Goal: Navigation & Orientation: Find specific page/section

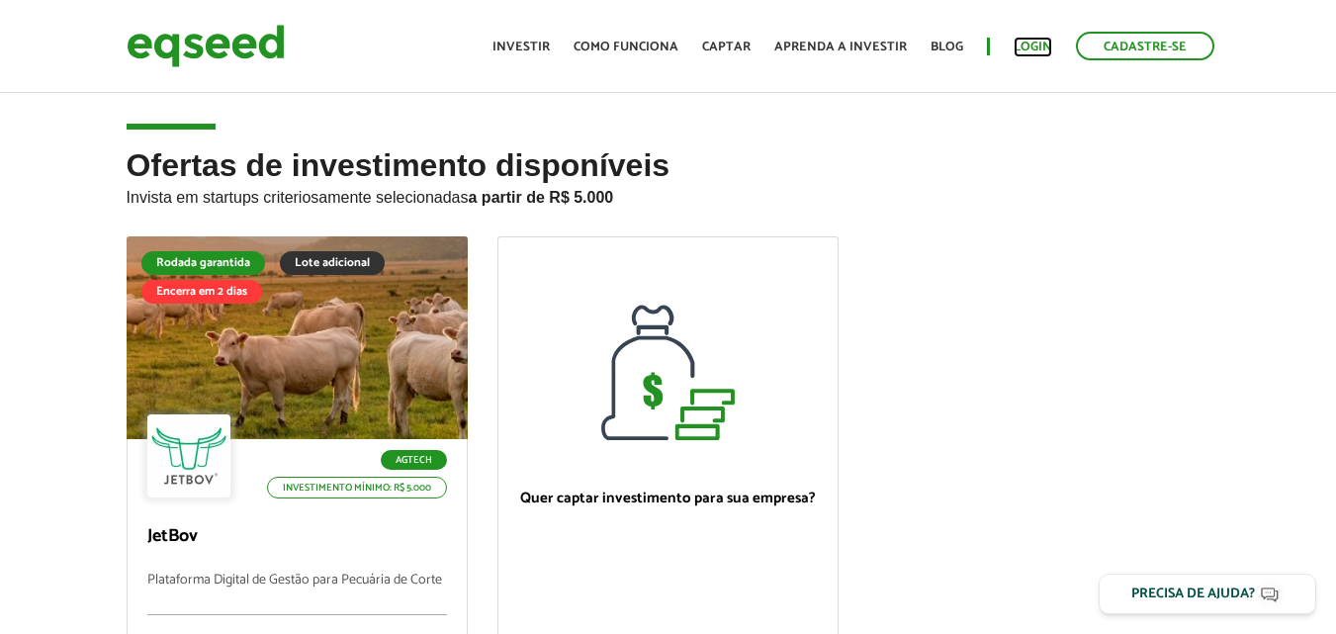
click at [1035, 50] on link "Login" at bounding box center [1032, 47] width 39 height 13
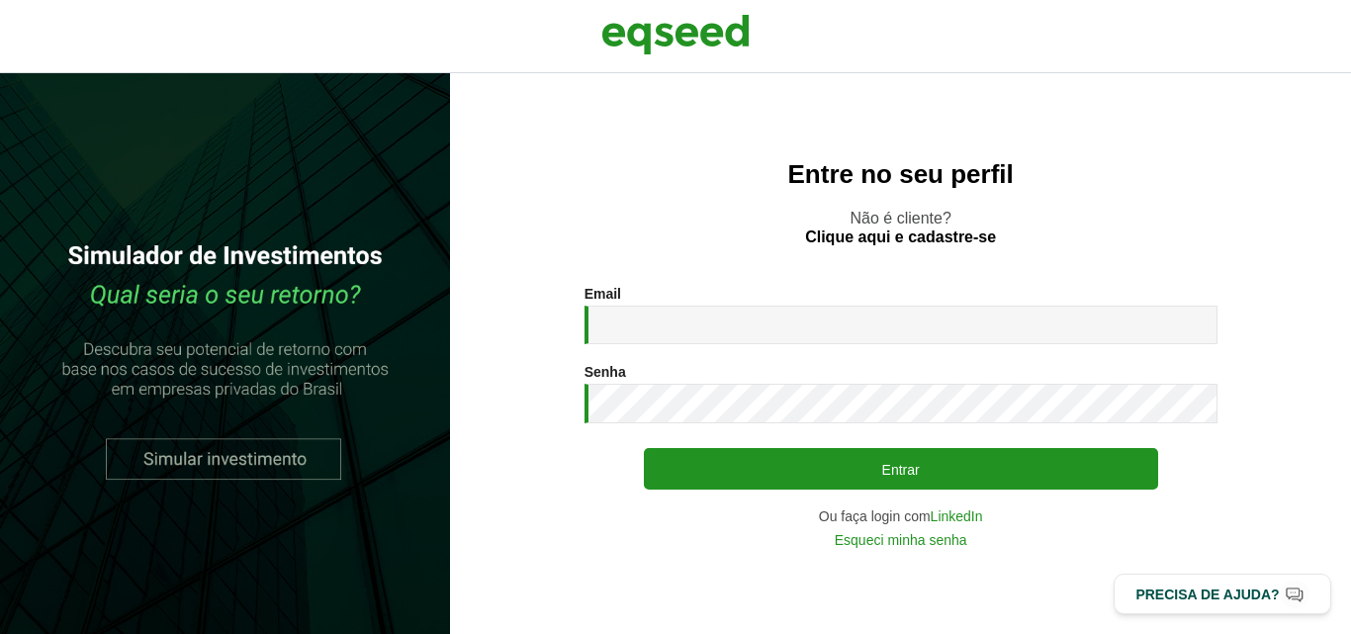
click at [891, 317] on input "Email *" at bounding box center [900, 324] width 633 height 39
type input "**********"
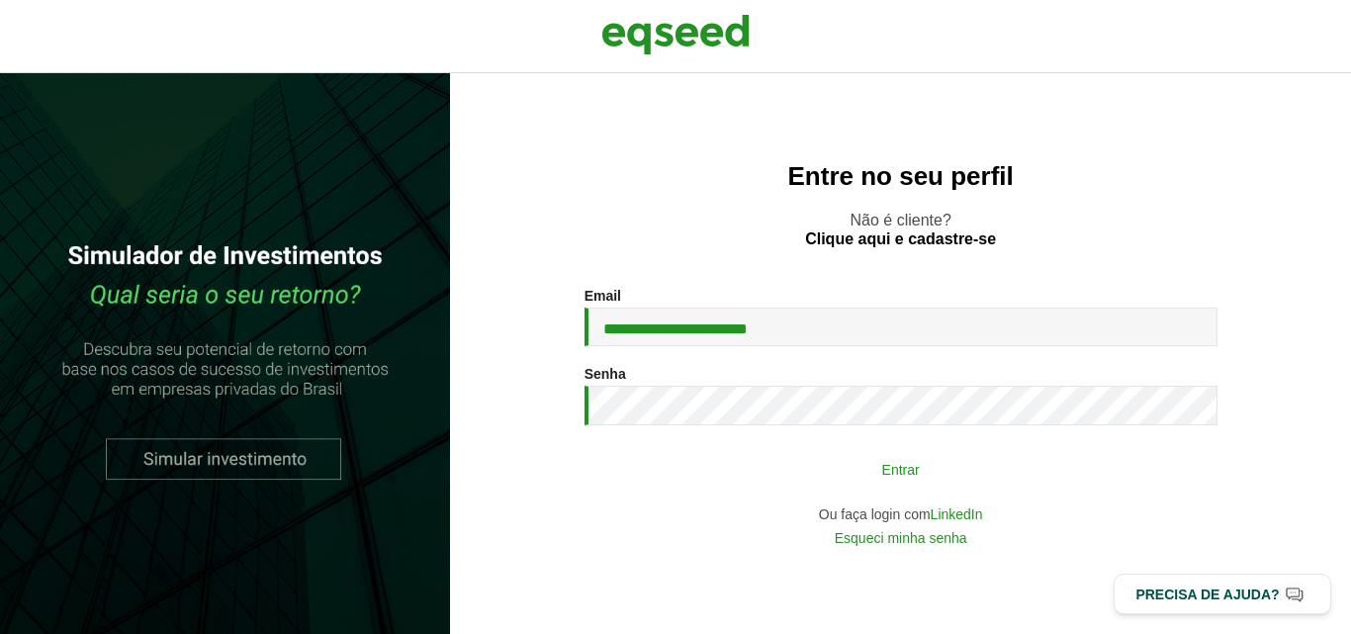
click at [845, 471] on button "Entrar" at bounding box center [901, 469] width 514 height 38
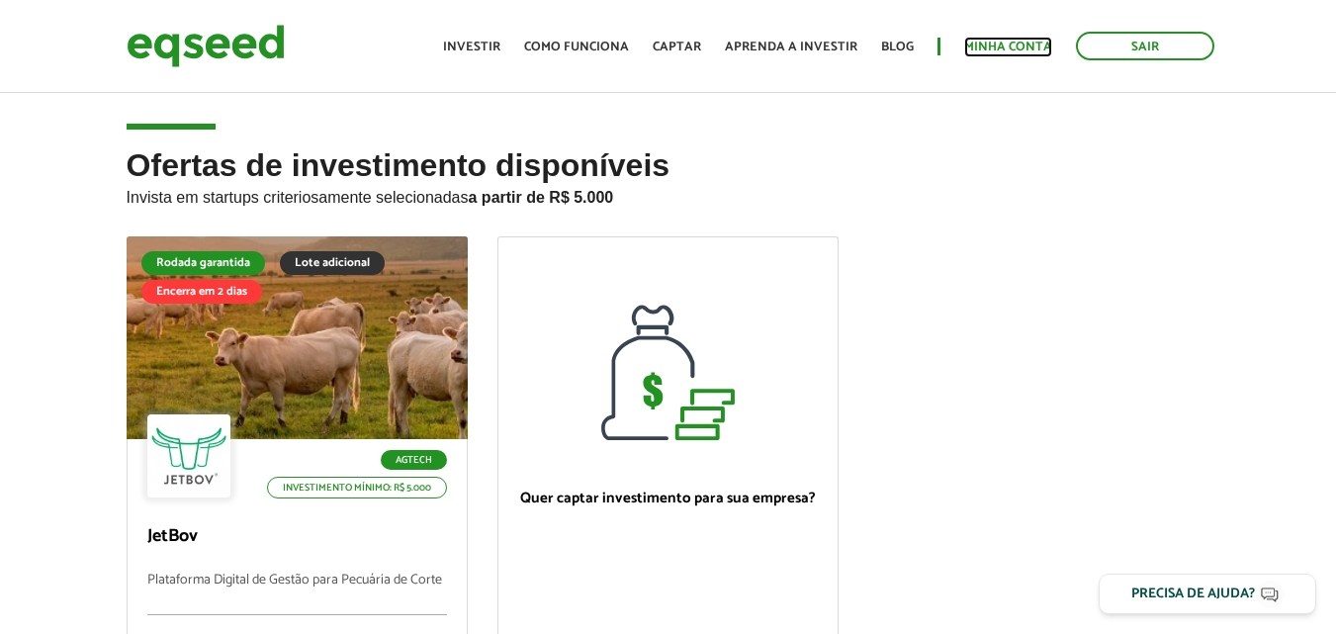
click at [1004, 44] on link "Minha conta" at bounding box center [1008, 47] width 88 height 13
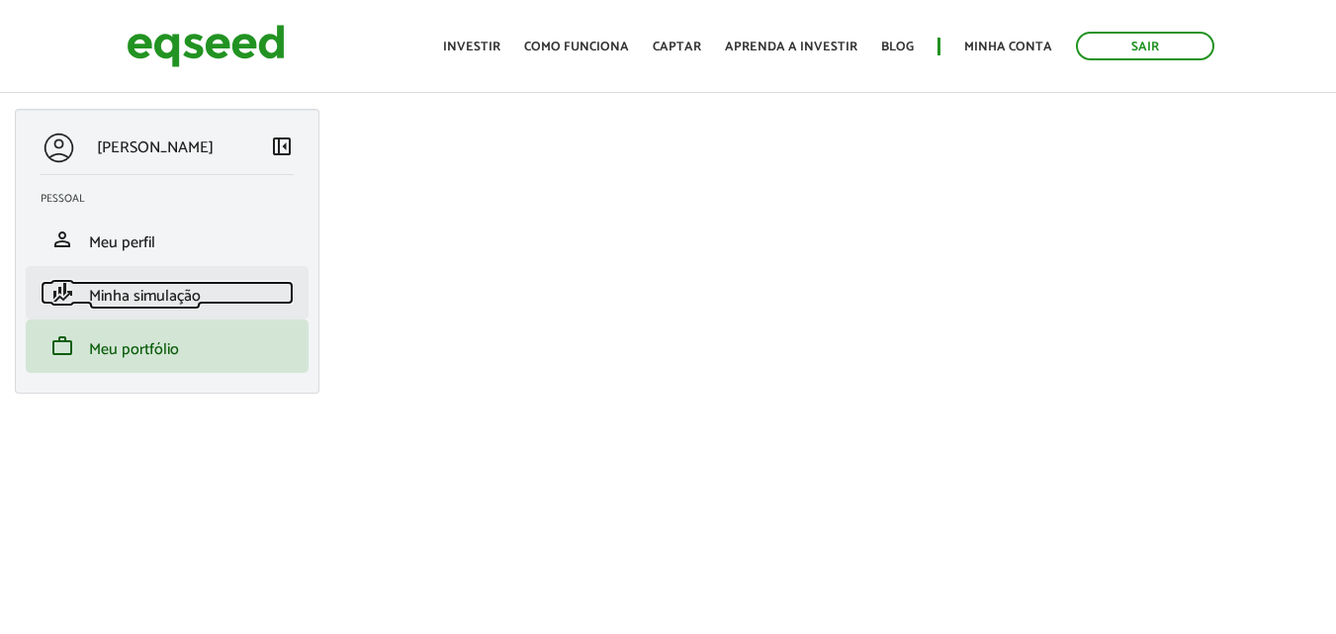
click at [139, 294] on span "Minha simulação" at bounding box center [145, 296] width 112 height 27
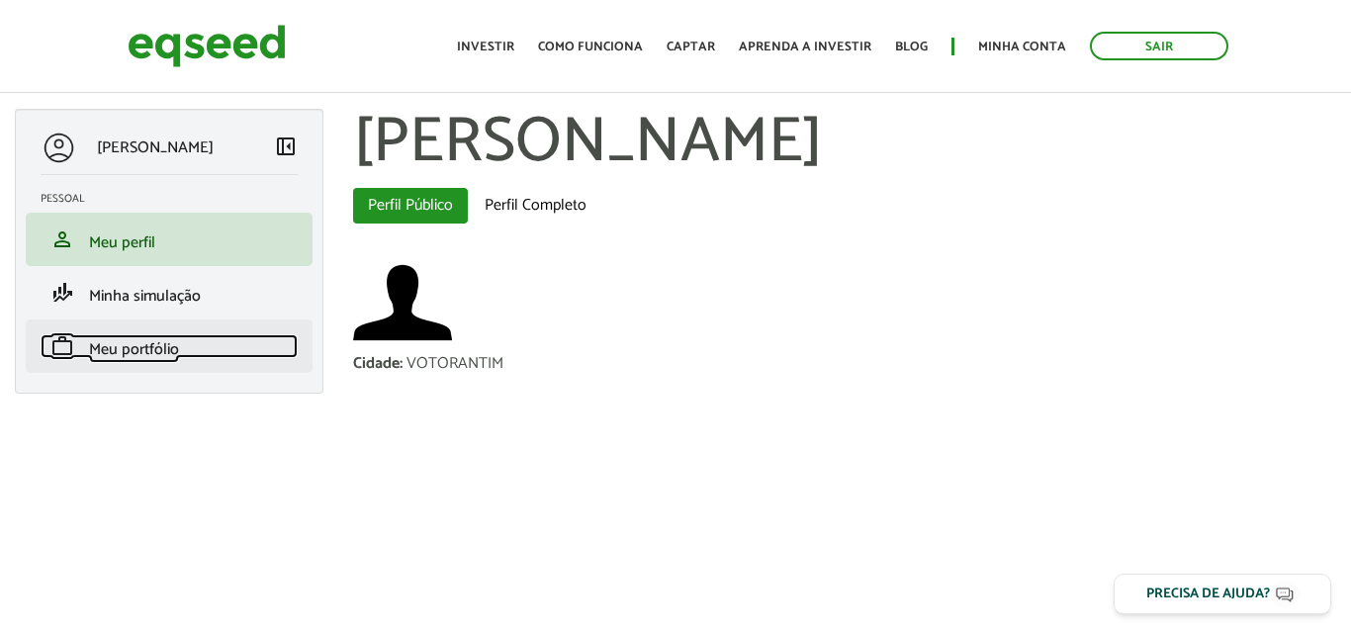
click at [156, 346] on span "Meu portfólio" at bounding box center [134, 349] width 90 height 27
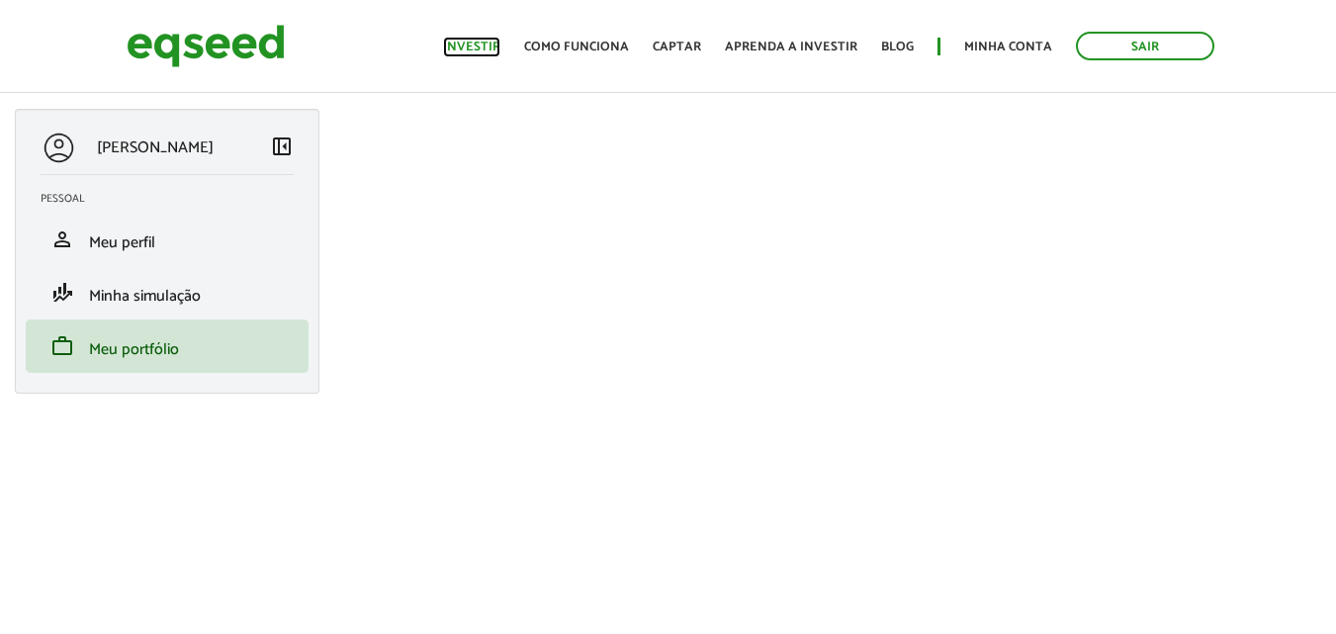
click at [483, 42] on link "Investir" at bounding box center [471, 47] width 57 height 13
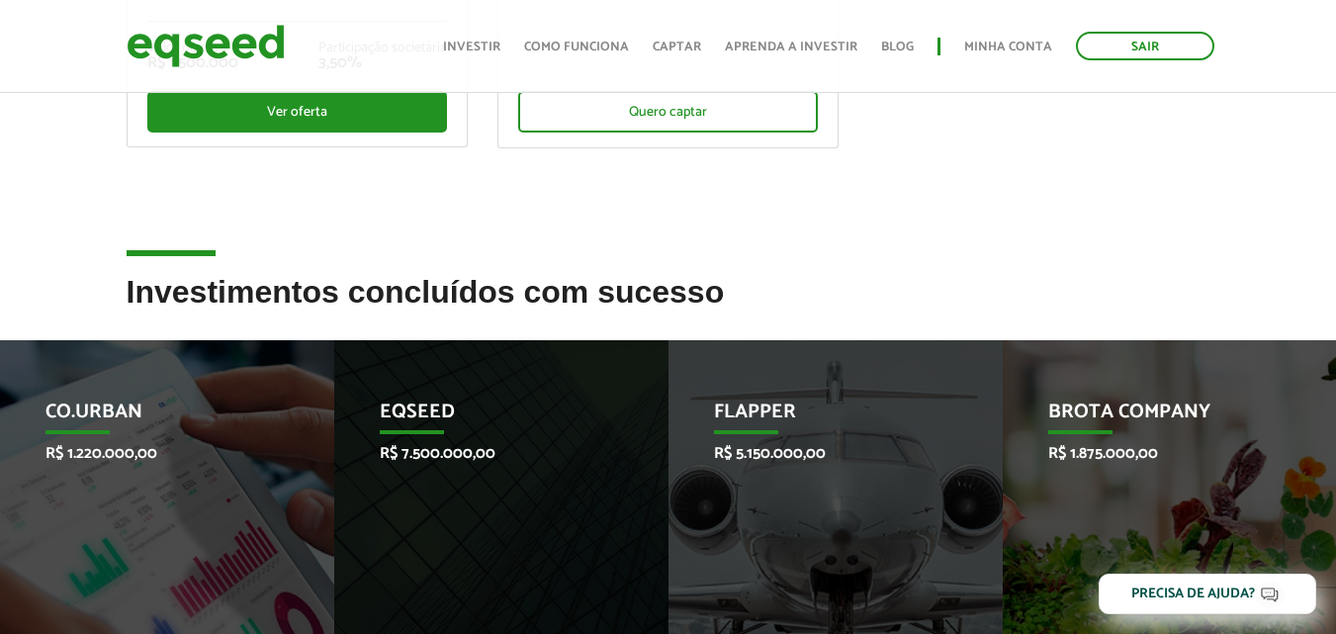
scroll to position [791, 0]
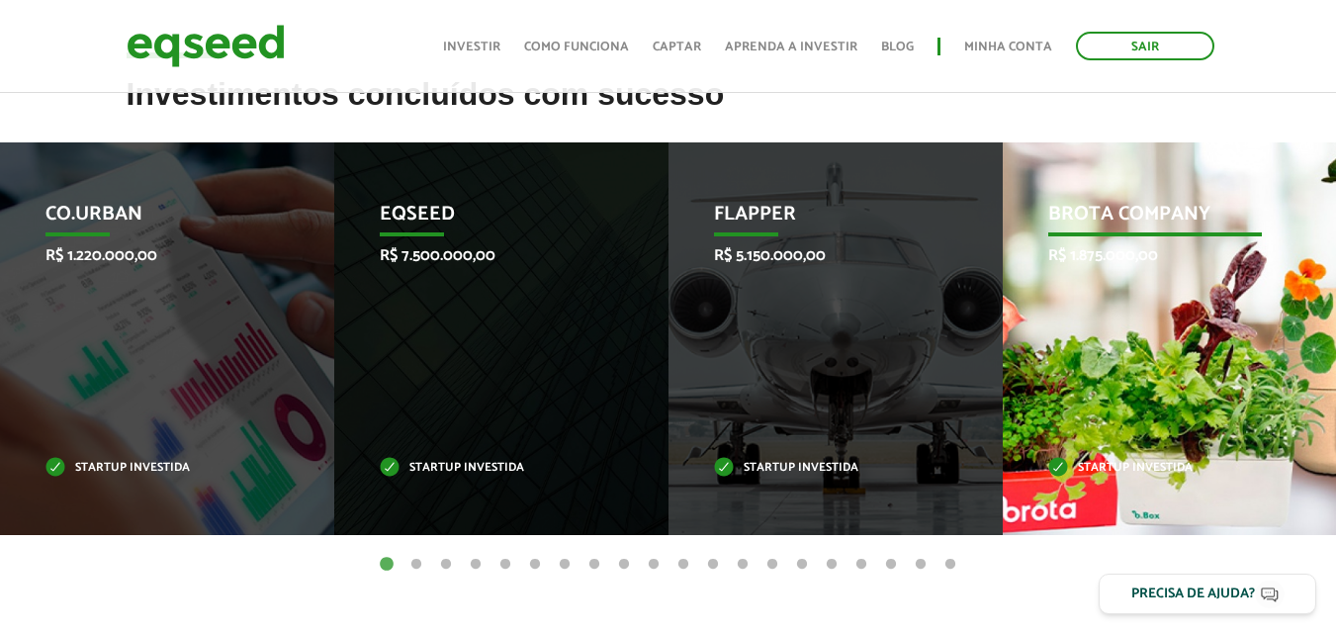
click at [1198, 393] on div "Brota Company R$ 1.875.000,00 Startup investida" at bounding box center [1155, 338] width 305 height 393
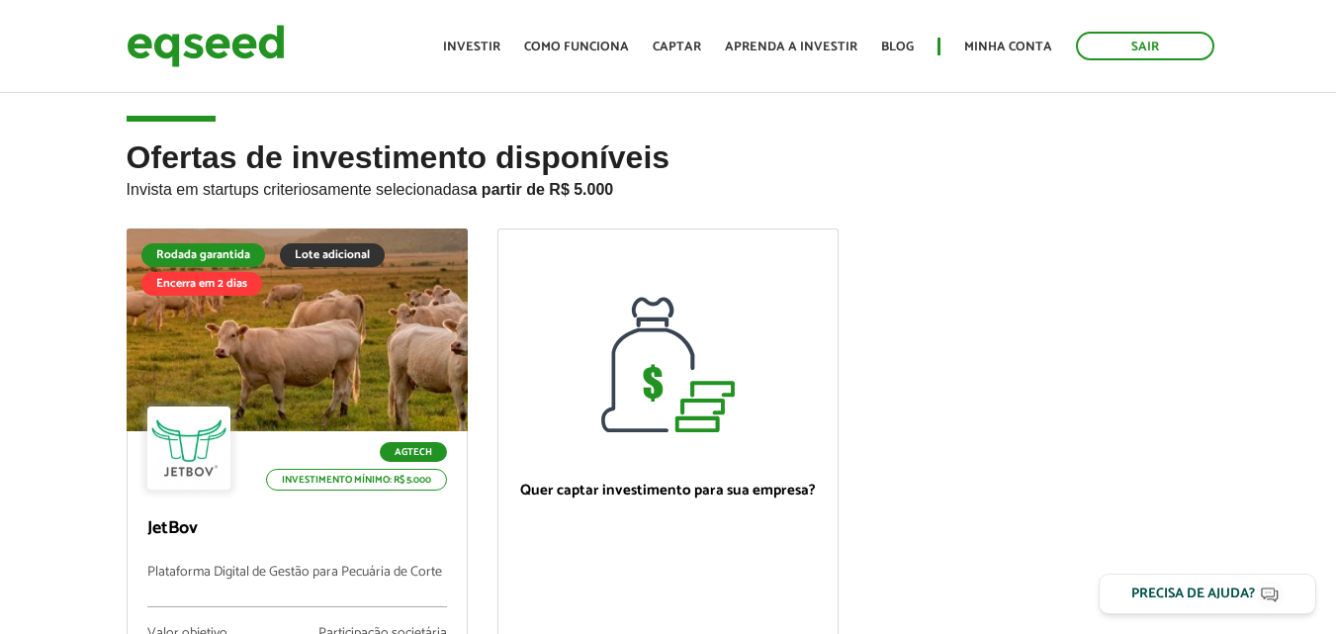
scroll to position [0, 0]
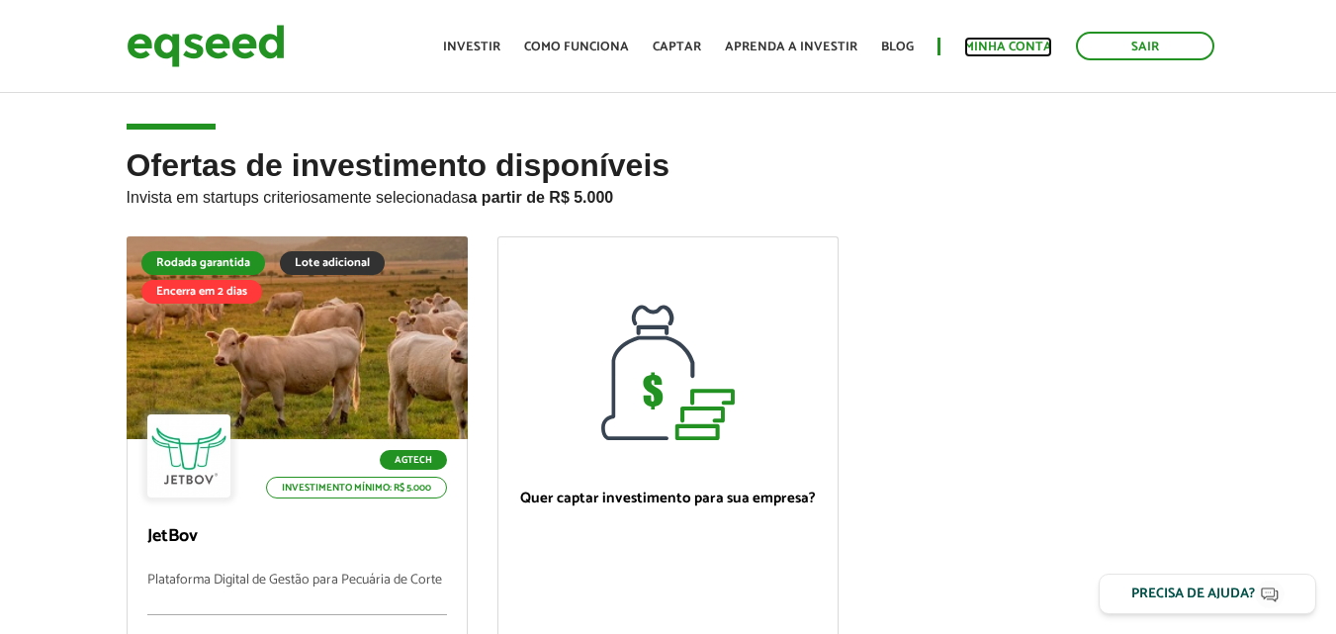
click at [1005, 44] on link "Minha conta" at bounding box center [1008, 47] width 88 height 13
